Goal: Find specific page/section: Find specific page/section

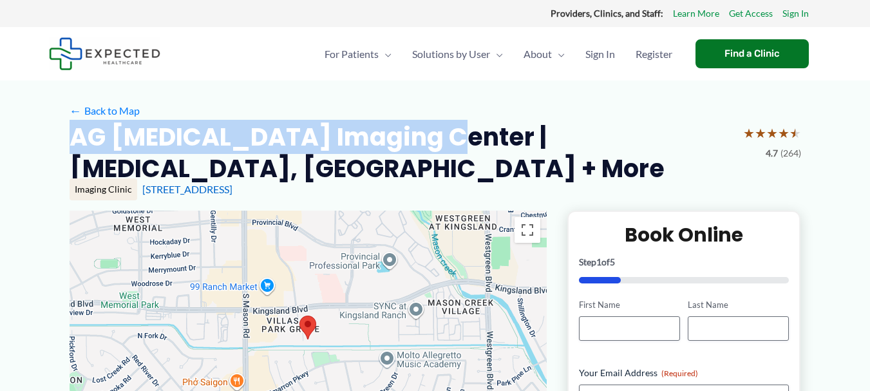
drag, startPoint x: 53, startPoint y: 138, endPoint x: 443, endPoint y: 146, distance: 389.7
copy h2 "AG [MEDICAL_DATA] Imaging Center"
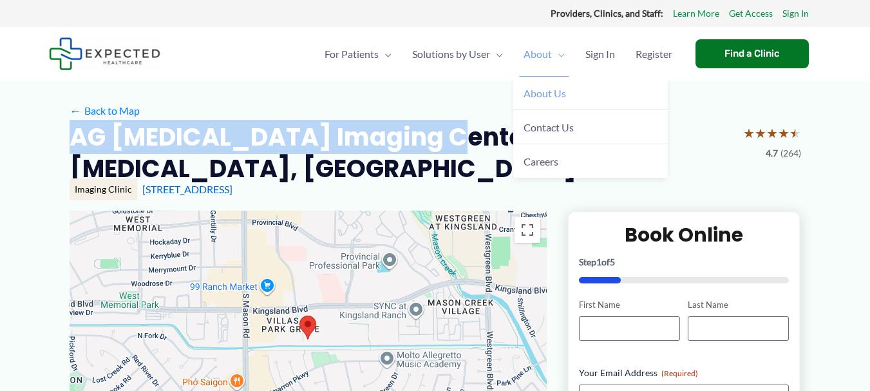
click at [534, 96] on span "About Us" at bounding box center [545, 93] width 43 height 12
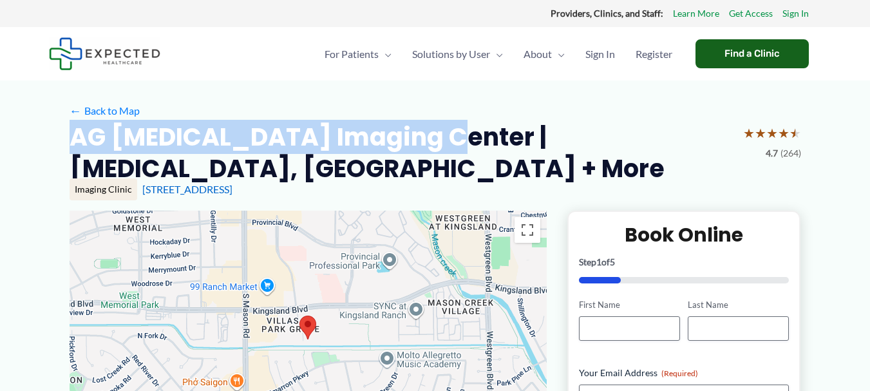
click at [732, 59] on div "Find a Clinic" at bounding box center [751, 53] width 113 height 29
copy h2 "AG [MEDICAL_DATA] Imaging Center"
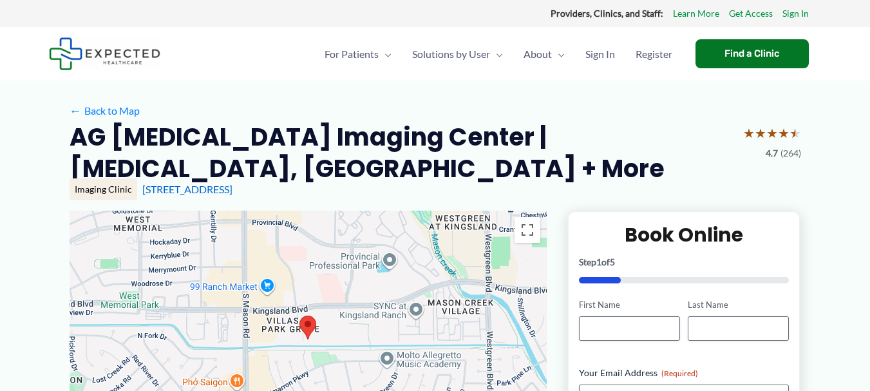
click at [599, 50] on span "Sign In" at bounding box center [600, 54] width 30 height 45
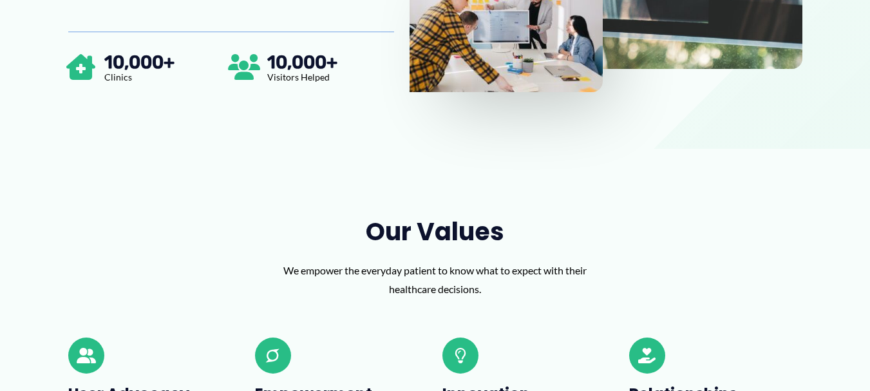
scroll to position [676, 0]
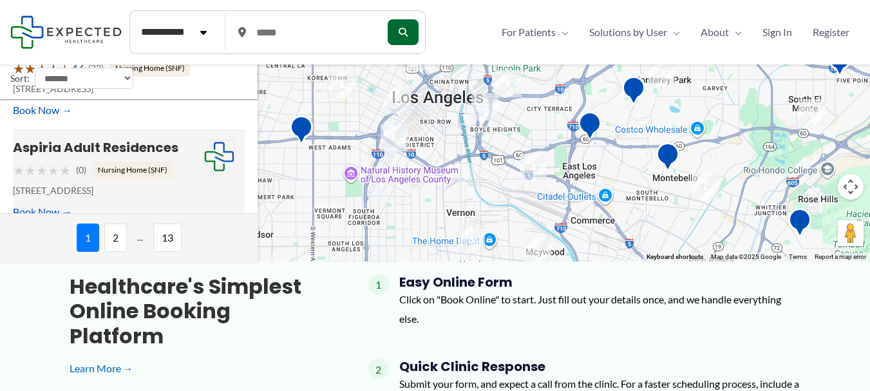
scroll to position [193, 0]
